Goal: Task Accomplishment & Management: Manage account settings

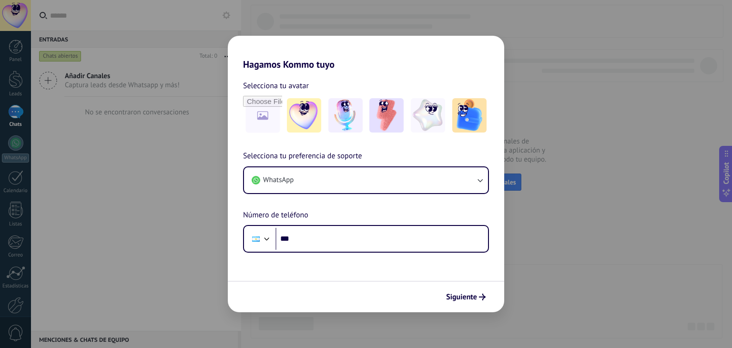
click at [543, 78] on div "Hagamos Kommo tuyo Selecciona tu avatar Selecciona tu preferencia de soporte Wh…" at bounding box center [366, 174] width 732 height 348
drag, startPoint x: 385, startPoint y: 62, endPoint x: 394, endPoint y: 19, distance: 44.3
click at [394, 19] on div "Hagamos Kommo tuyo Selecciona tu avatar Selecciona tu preferencia de soporte Wh…" at bounding box center [366, 174] width 732 height 348
click at [273, 126] on input "file" at bounding box center [262, 115] width 37 height 37
click at [619, 136] on div "Hagamos Kommo tuyo Selecciona tu avatar Selecciona tu preferencia de soporte Wh…" at bounding box center [366, 174] width 732 height 348
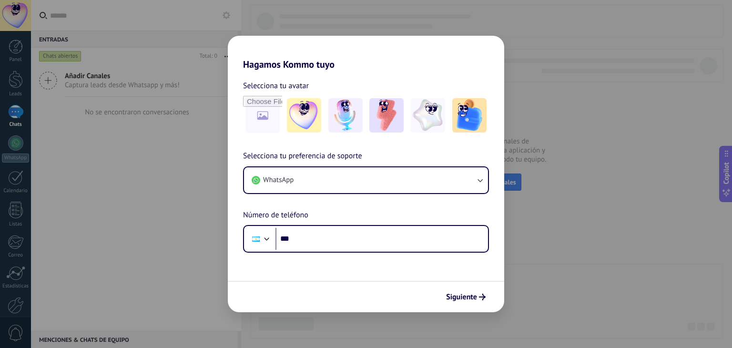
click at [619, 136] on div "Hagamos Kommo tuyo Selecciona tu avatar Selecciona tu preferencia de soporte Wh…" at bounding box center [366, 174] width 732 height 348
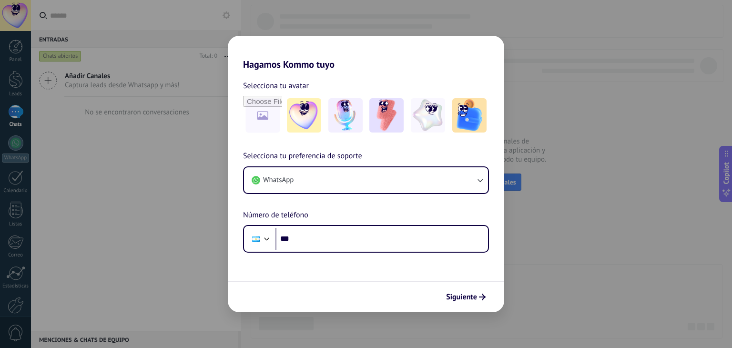
click at [16, 334] on div "Hagamos Kommo tuyo Selecciona tu avatar Selecciona tu preferencia de soporte Wh…" at bounding box center [366, 174] width 732 height 348
click at [33, 218] on div "Hagamos Kommo tuyo Selecciona tu avatar Selecciona tu preferencia de soporte Wh…" at bounding box center [366, 174] width 732 height 348
